Goal: Task Accomplishment & Management: Manage account settings

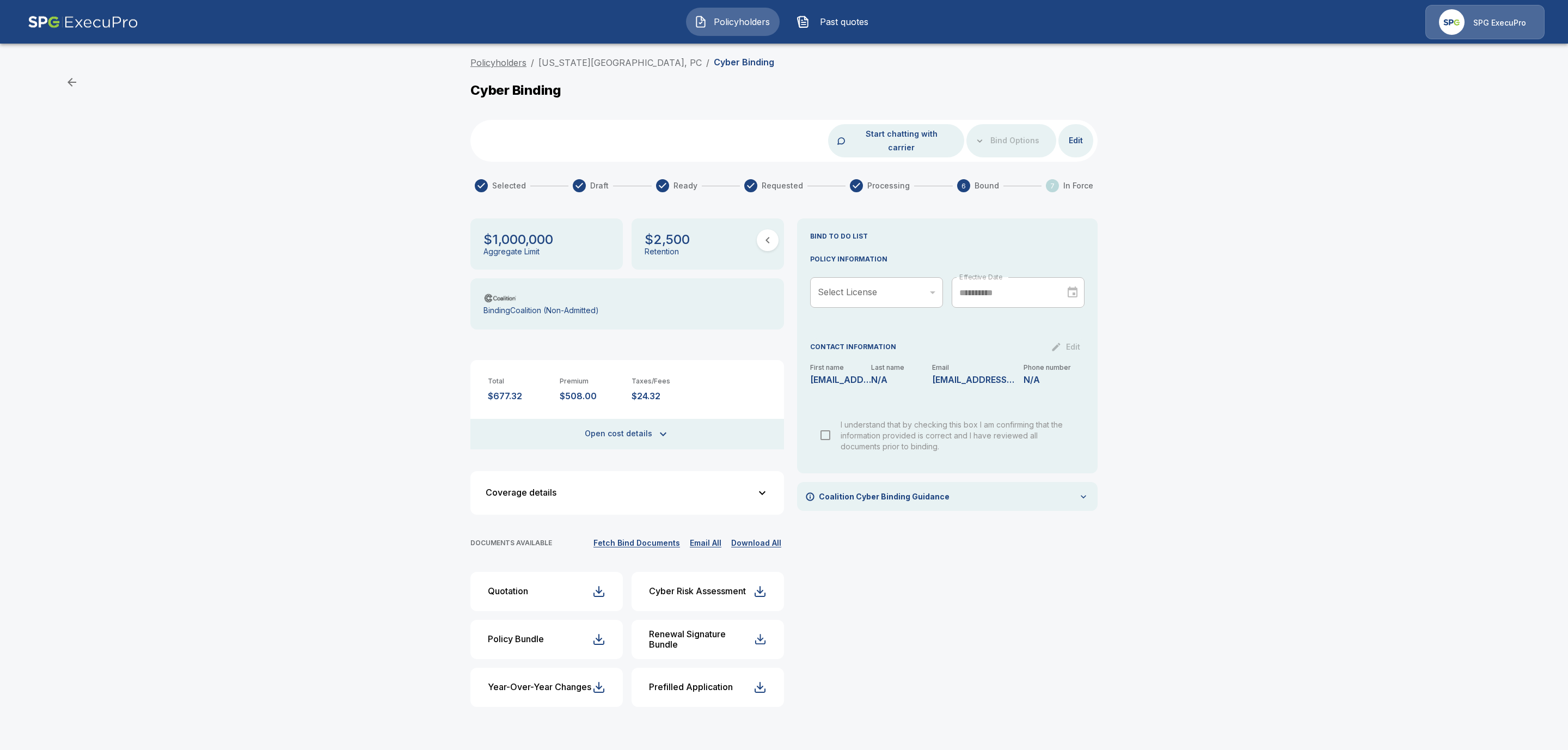
click at [507, 61] on link "Policyholders" at bounding box center [498, 63] width 56 height 11
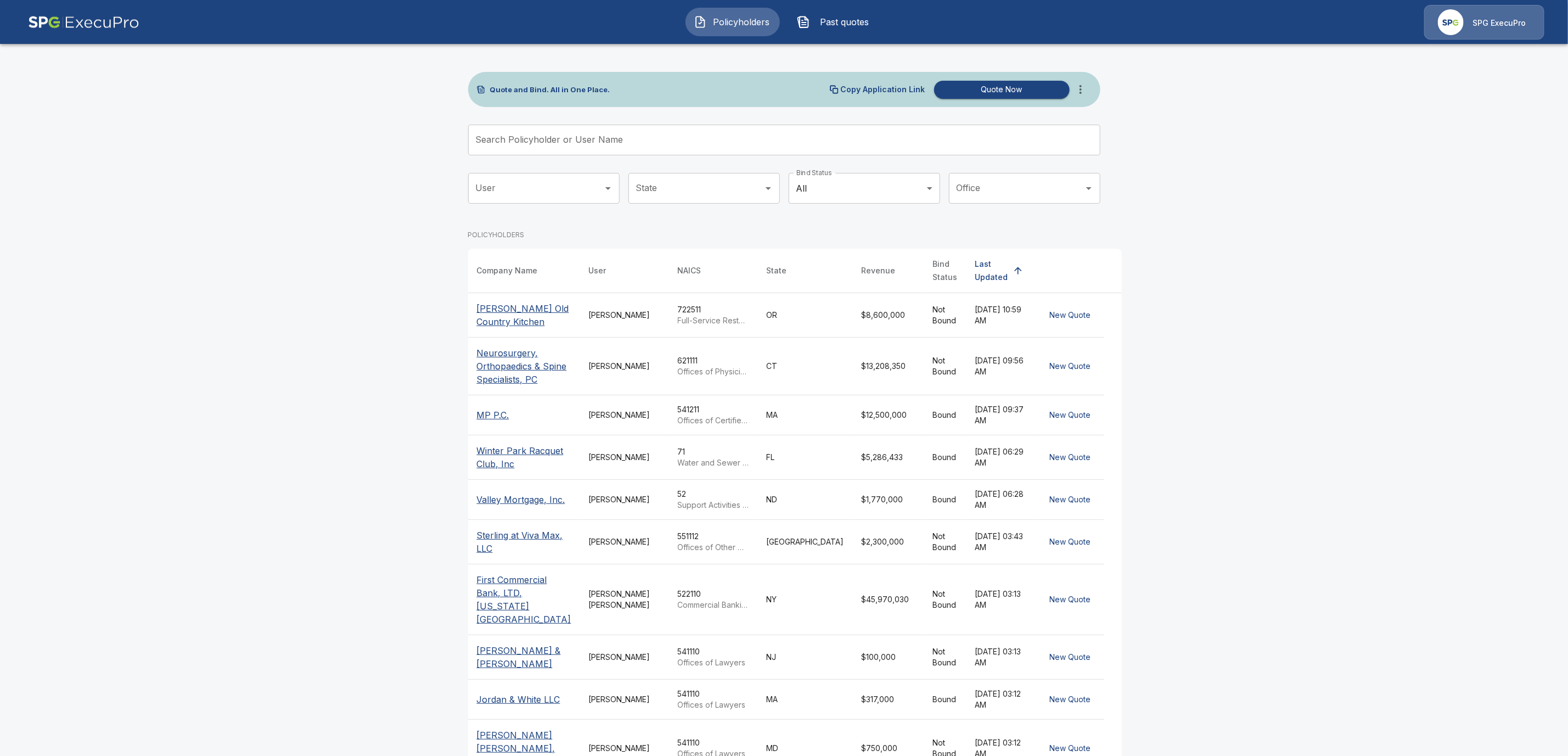
click at [574, 143] on input "Search Policyholder or User Name" at bounding box center [778, 140] width 620 height 30
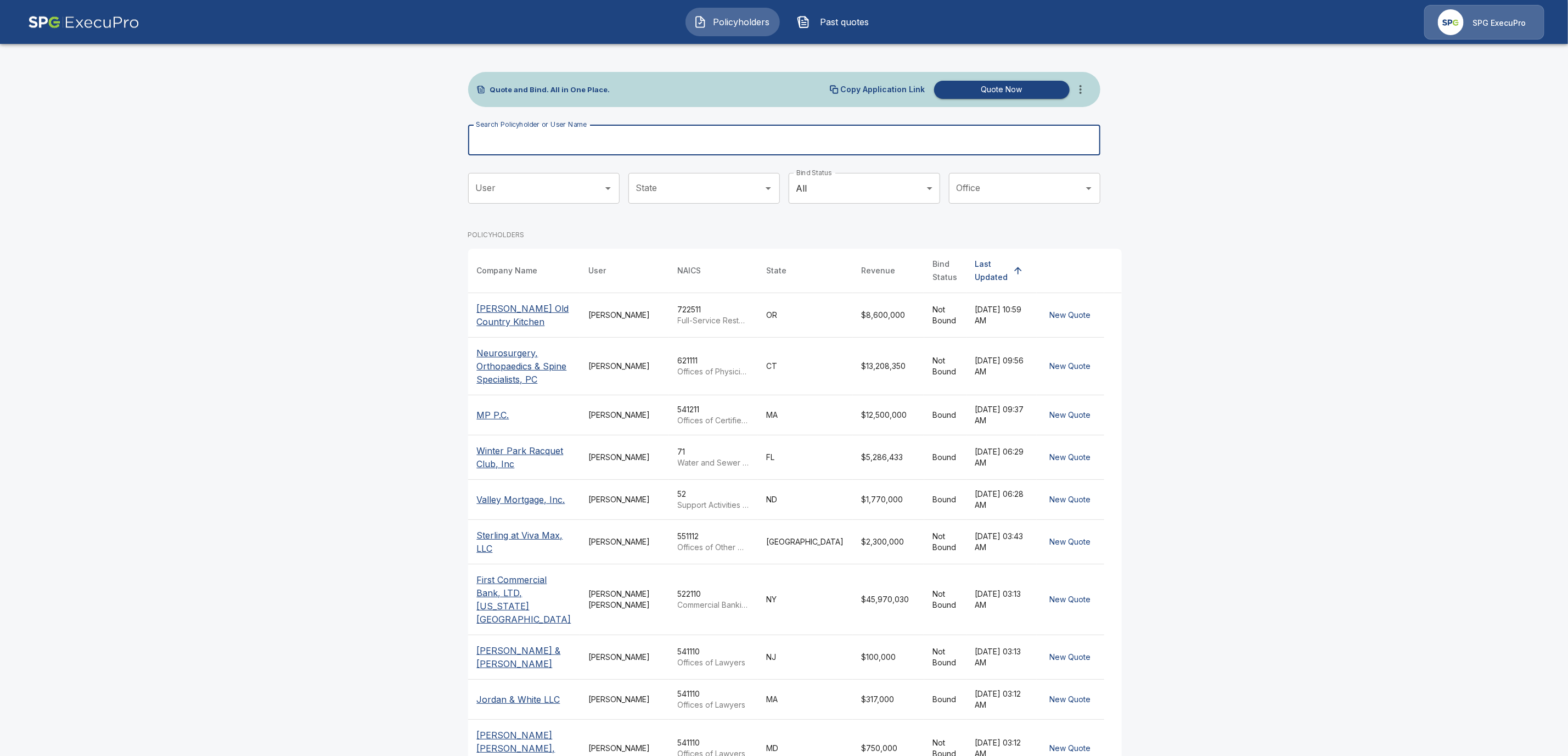
paste input "********"
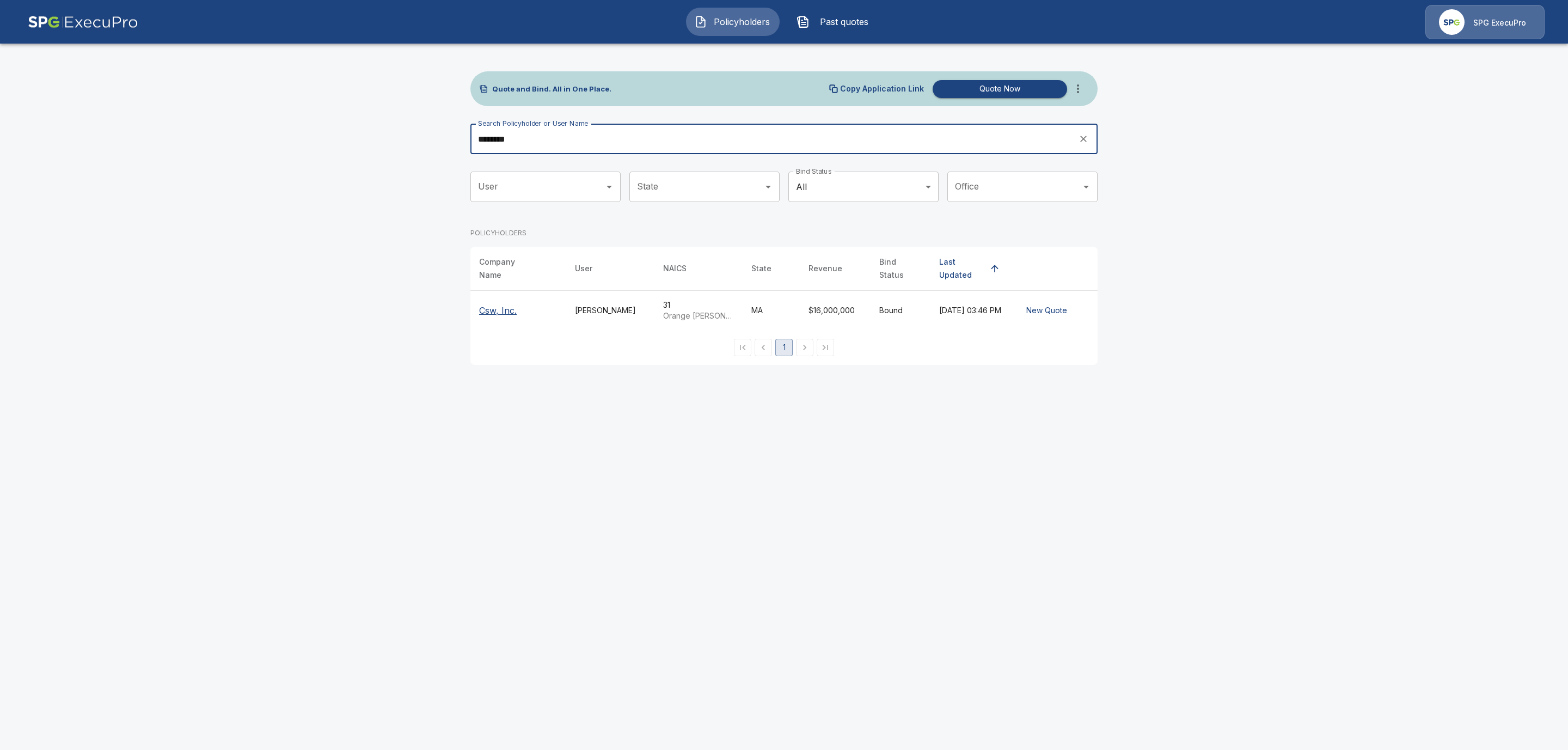
type input "********"
click at [487, 303] on p "Csw, Inc." at bounding box center [497, 310] width 37 height 13
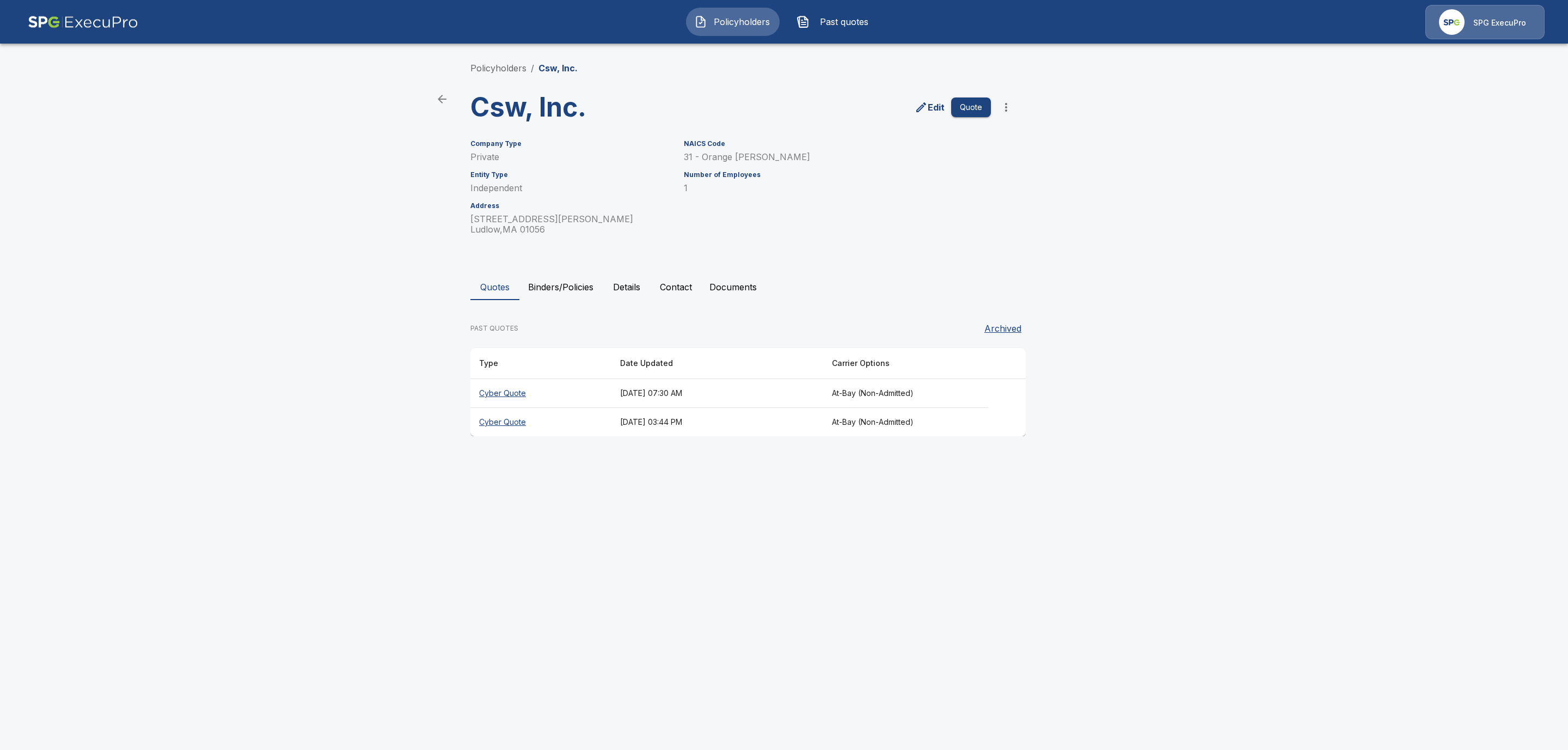
click at [546, 287] on button "Binders/Policies" at bounding box center [560, 286] width 83 height 26
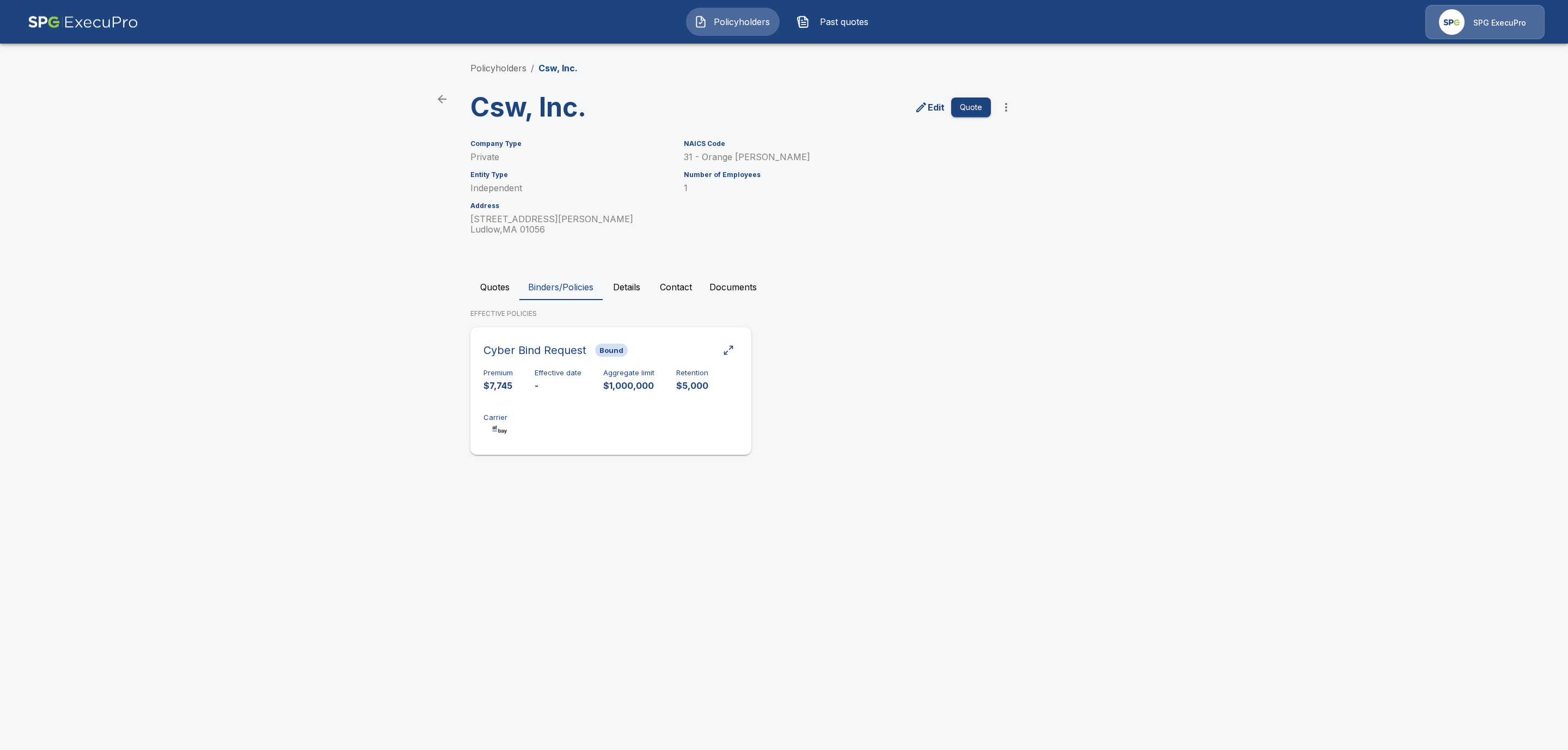
click at [559, 406] on div "Premium $7,745 Effective date - Aggregate limit $1,000,000 Retention $5,000 Car…" at bounding box center [610, 402] width 255 height 68
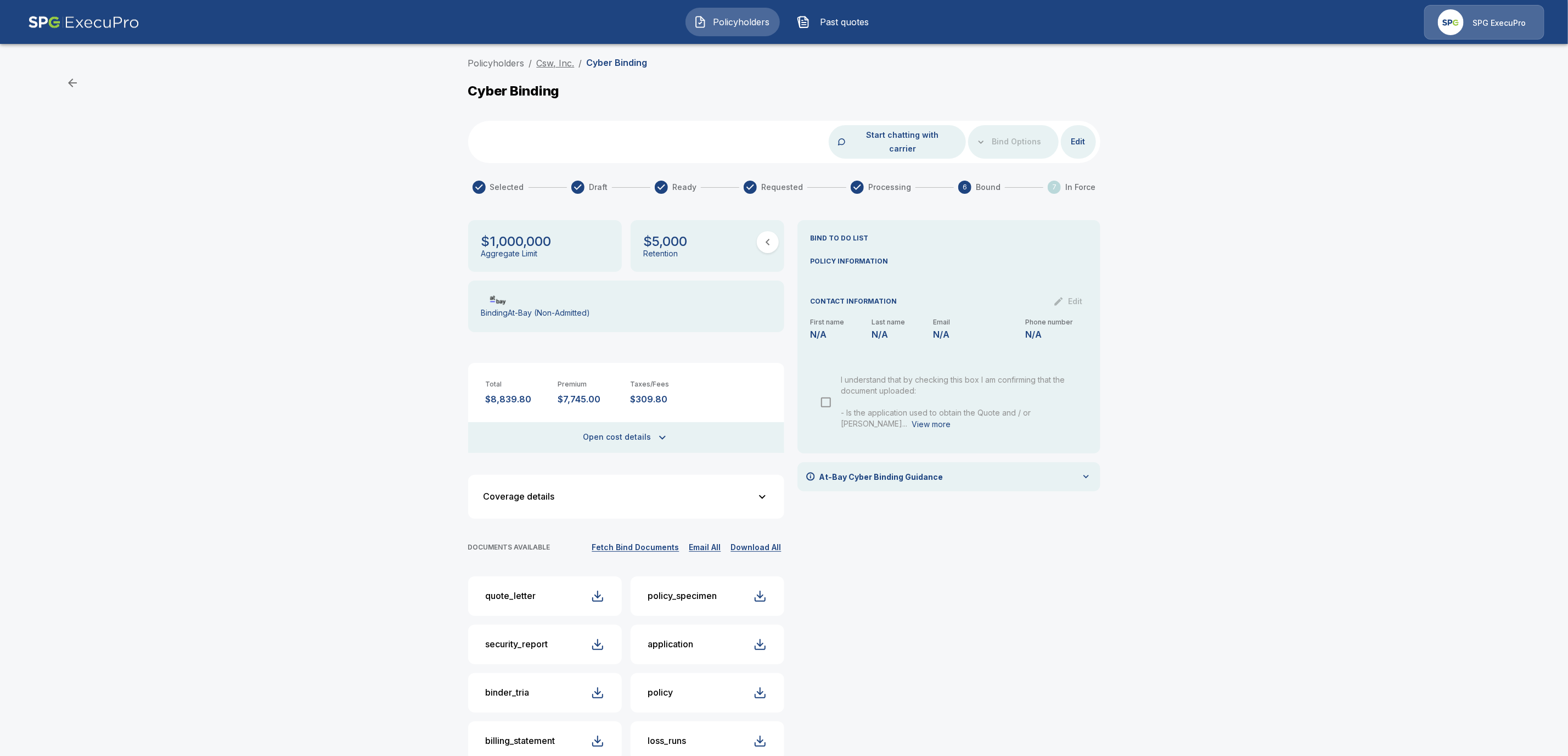
click at [562, 64] on link "Csw, Inc." at bounding box center [555, 63] width 38 height 11
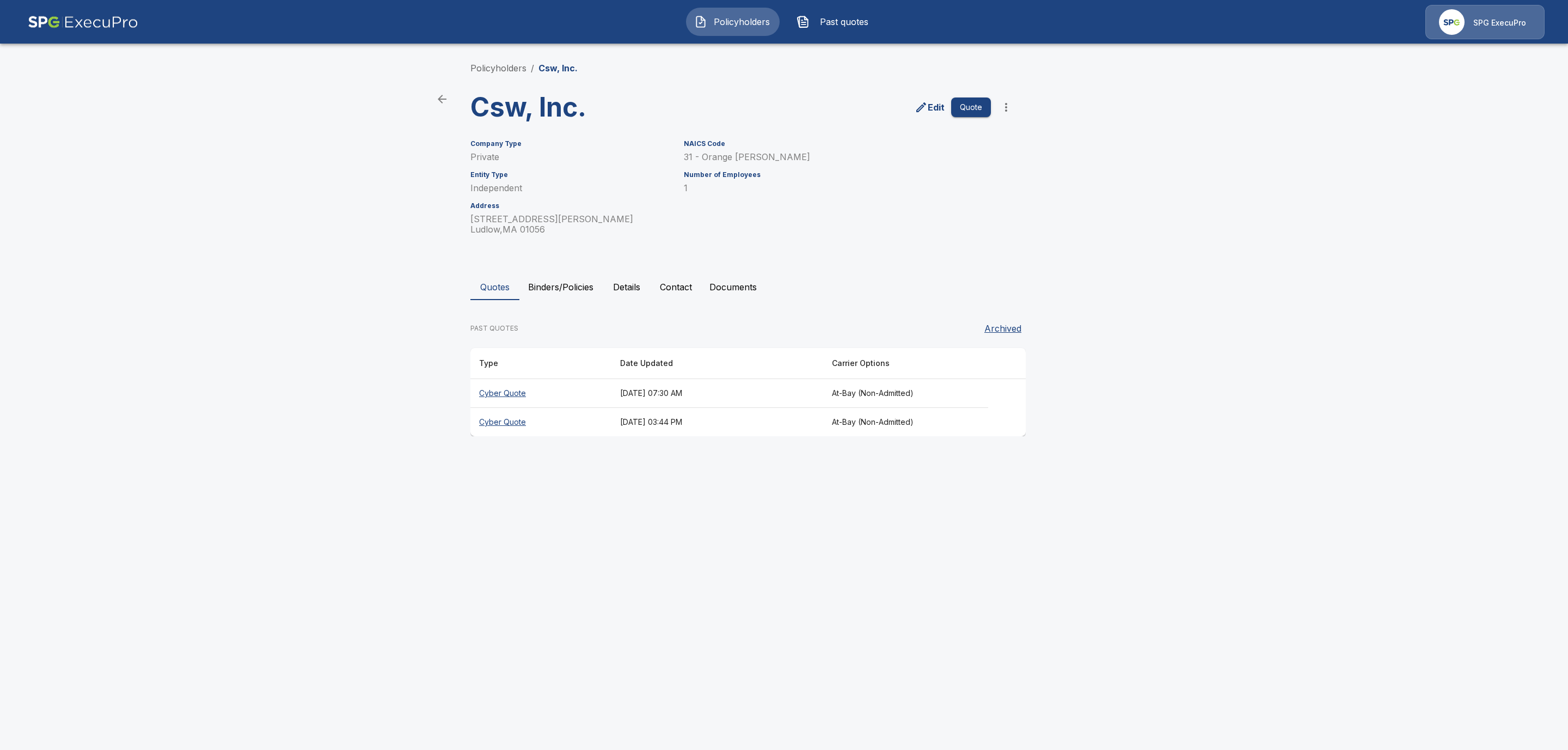
click at [512, 393] on th "Cyber Quote" at bounding box center [540, 394] width 141 height 29
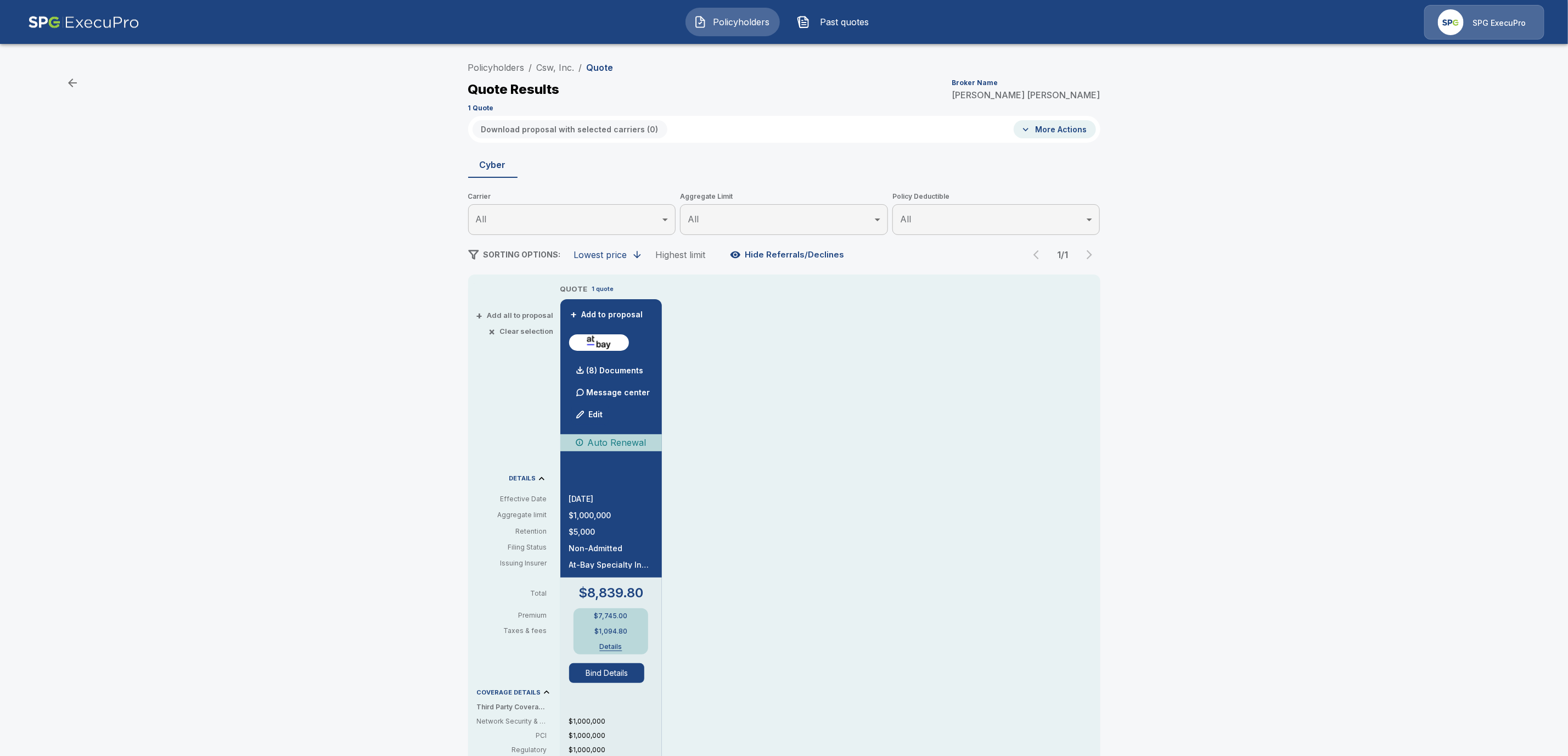
click at [619, 672] on button "Bind Details" at bounding box center [607, 673] width 75 height 20
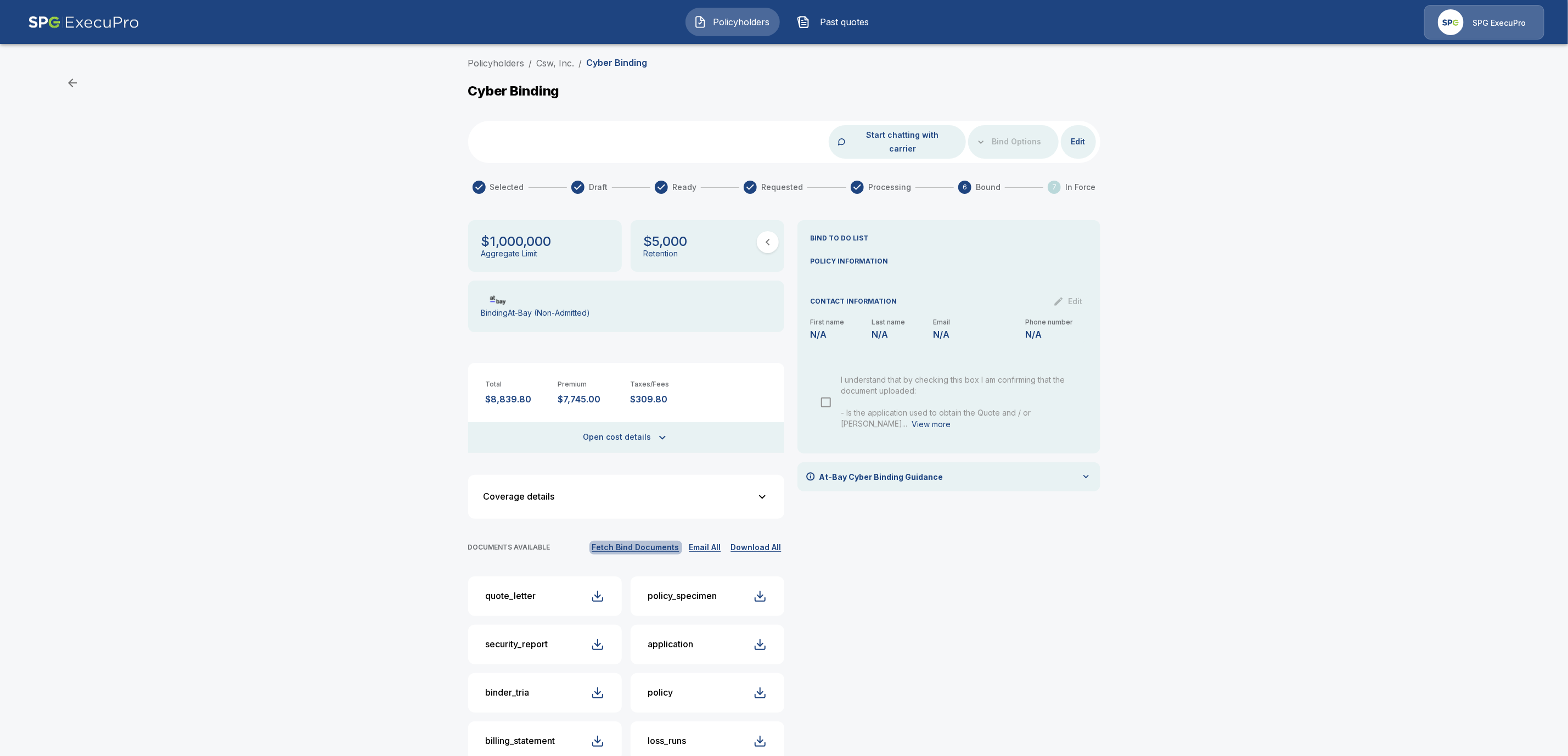
click at [672, 540] on button "Fetch Bind Documents" at bounding box center [636, 547] width 93 height 14
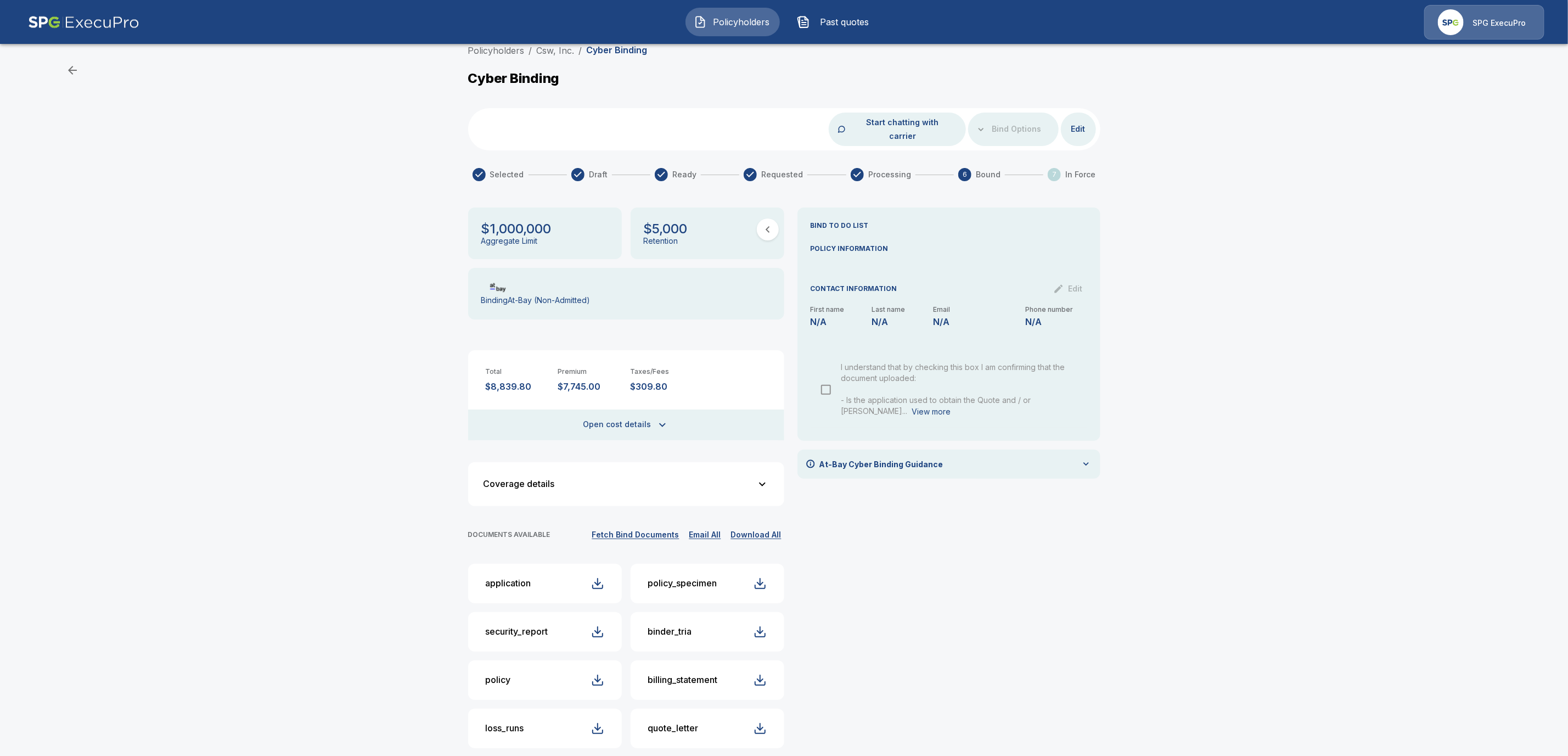
scroll to position [13, 0]
